Goal: Transaction & Acquisition: Purchase product/service

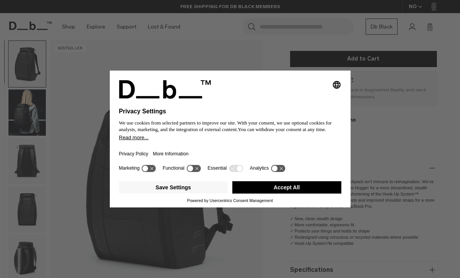
click at [394, 162] on div "Selecting an option will immediately change the language Privacy Settings We us…" at bounding box center [230, 139] width 460 height 278
click at [311, 193] on button "Accept All" at bounding box center [286, 187] width 109 height 12
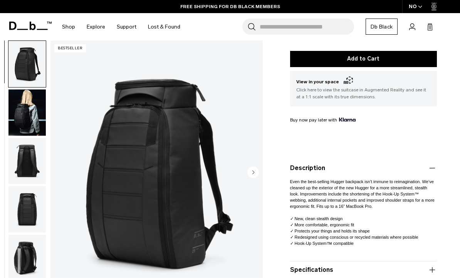
click at [311, 204] on span "Even the best-selling Hugger backpack isn’t immune to reimagination. We’ve clea…" at bounding box center [362, 193] width 144 height 29
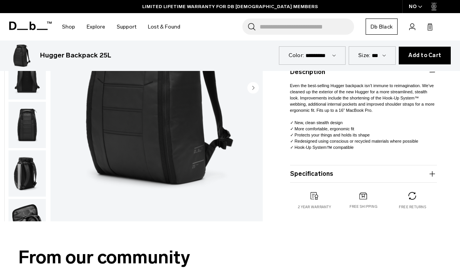
scroll to position [253, 0]
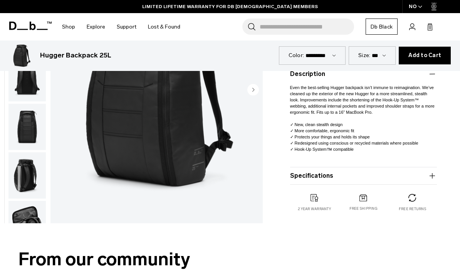
click at [432, 179] on icon "button" at bounding box center [431, 175] width 9 height 9
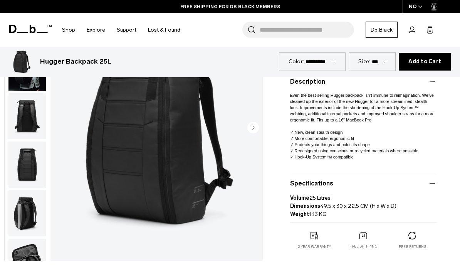
scroll to position [246, 0]
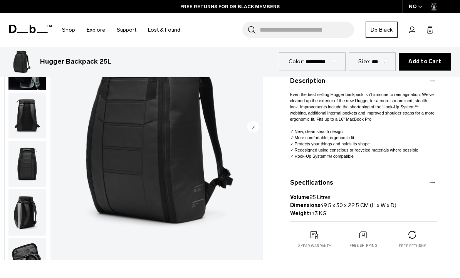
click at [386, 65] on select "*** *** ***" at bounding box center [379, 61] width 14 height 7
select select "**********"
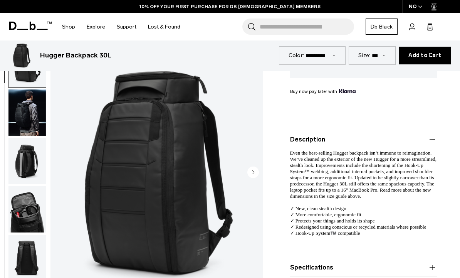
scroll to position [278, 0]
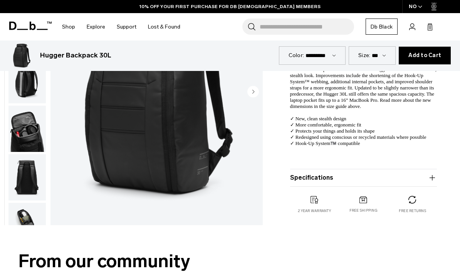
click at [428, 179] on icon "button" at bounding box center [431, 177] width 9 height 9
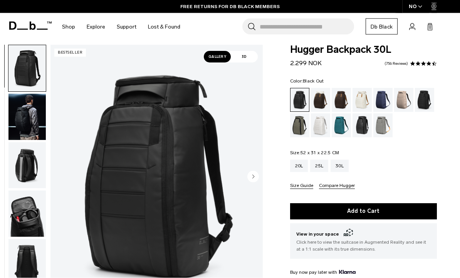
scroll to position [0, 0]
